Goal: Task Accomplishment & Management: Manage account settings

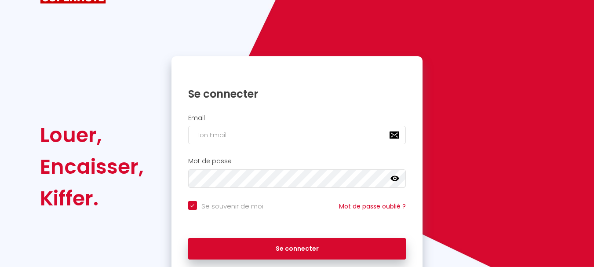
scroll to position [75, 0]
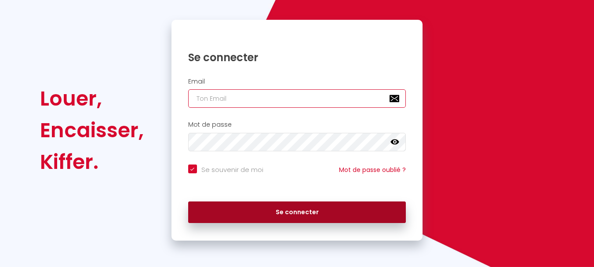
type input "[EMAIL_ADDRESS][DOMAIN_NAME]"
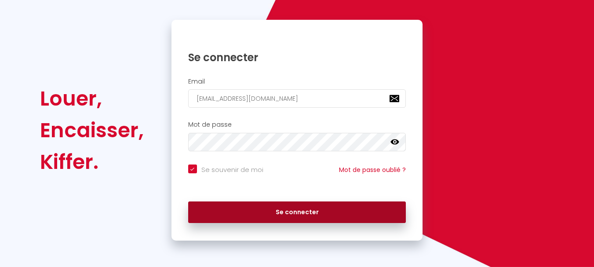
click at [362, 216] on button "Se connecter" at bounding box center [297, 212] width 218 height 22
checkbox input "true"
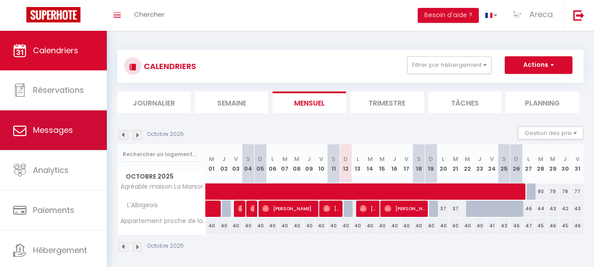
scroll to position [42, 0]
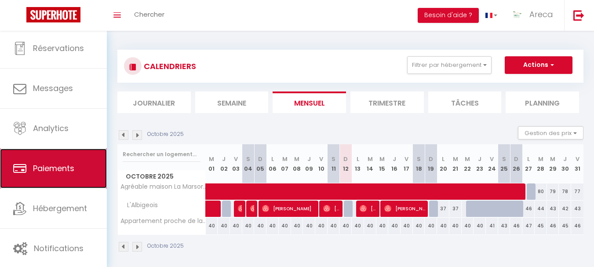
click at [51, 173] on span "Paiements" at bounding box center [53, 168] width 41 height 11
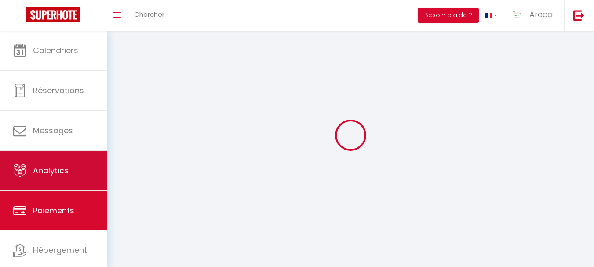
select select "2"
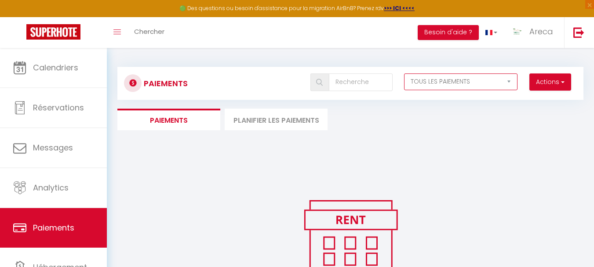
click at [507, 85] on select "EN ATTENTE PAYÉ TOUS LES PAIEMENTS" at bounding box center [461, 81] width 114 height 17
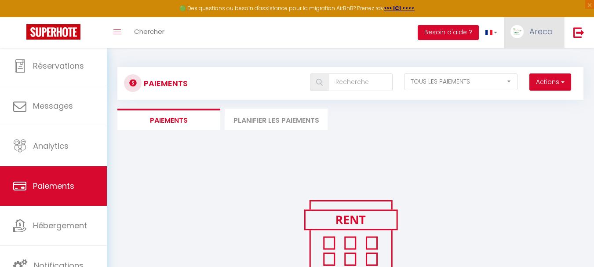
click at [525, 26] on link "Areca" at bounding box center [534, 32] width 60 height 31
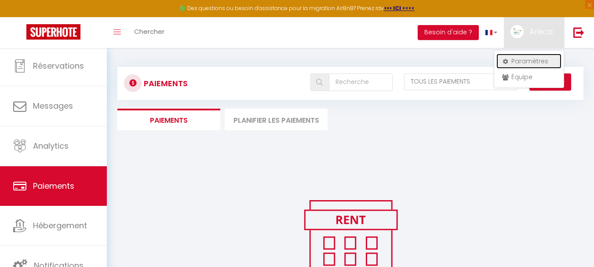
click at [516, 62] on link "Paramètres" at bounding box center [529, 61] width 65 height 15
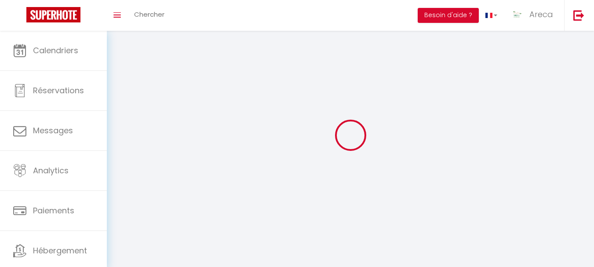
type input "Areca"
type input "Conciergerie"
type input "0699425559"
type input "[STREET_ADDRESS]"
type input "81130"
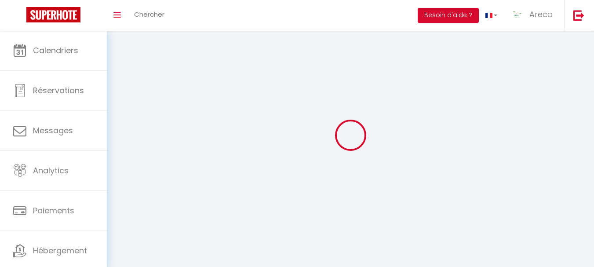
type input "cagnac-les-mines"
type input "H9nknTojcd775ppulKo02Zwe9"
type input "Uhe7WM6wPiiXUzsQpCOmJ9N5N"
select select "28"
select select "fr"
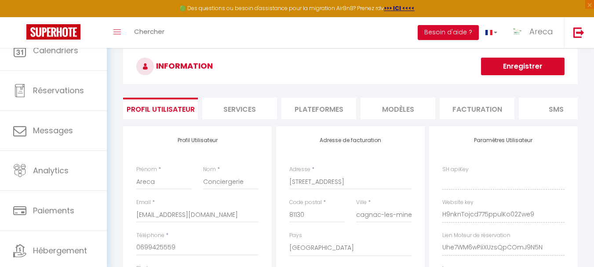
type input "H9nknTojcd775ppulKo02Zwe9"
type input "Uhe7WM6wPiiXUzsQpCOmJ9N5N"
type input "[URL][DOMAIN_NAME]"
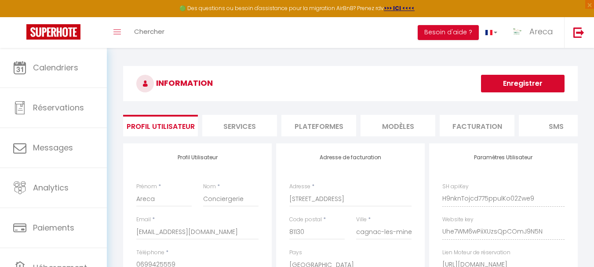
click at [494, 126] on li "Facturation" at bounding box center [477, 126] width 75 height 22
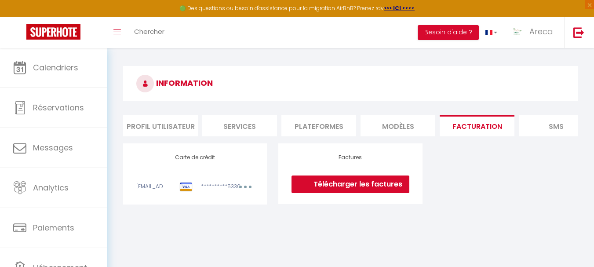
click at [245, 188] on icon "button" at bounding box center [245, 187] width 3 height 3
click at [236, 210] on link "Modifier" at bounding box center [233, 206] width 43 height 14
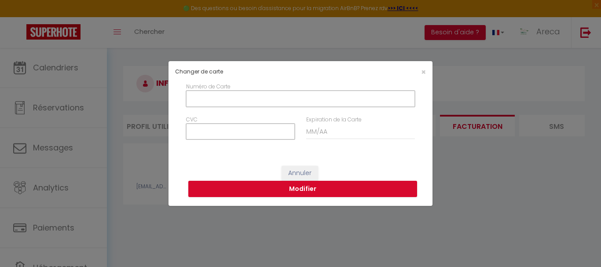
click at [220, 100] on input "Numéro de Carte" at bounding box center [300, 99] width 229 height 16
type input "[CREDIT_CARD_NUMBER]"
click at [219, 130] on input "CVC" at bounding box center [240, 132] width 109 height 16
type input "223"
click at [352, 136] on input "Expiration de la Carte" at bounding box center [360, 132] width 109 height 16
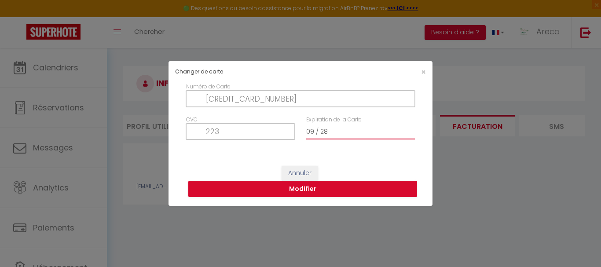
type input "09 / 28"
click at [366, 156] on div "Numéro de Carte CVC Expiration de la Carte 09 / 28" at bounding box center [300, 120] width 264 height 75
click at [342, 187] on button "Modifier" at bounding box center [302, 189] width 229 height 17
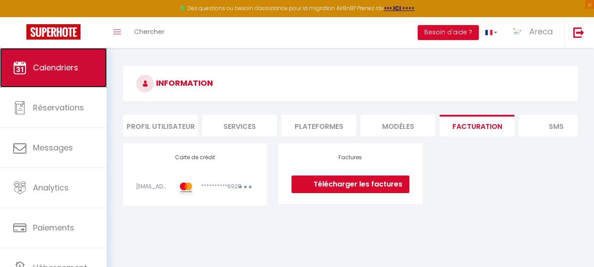
click at [61, 62] on span "Calendriers" at bounding box center [55, 67] width 45 height 11
